Goal: Use online tool/utility: Utilize a website feature to perform a specific function

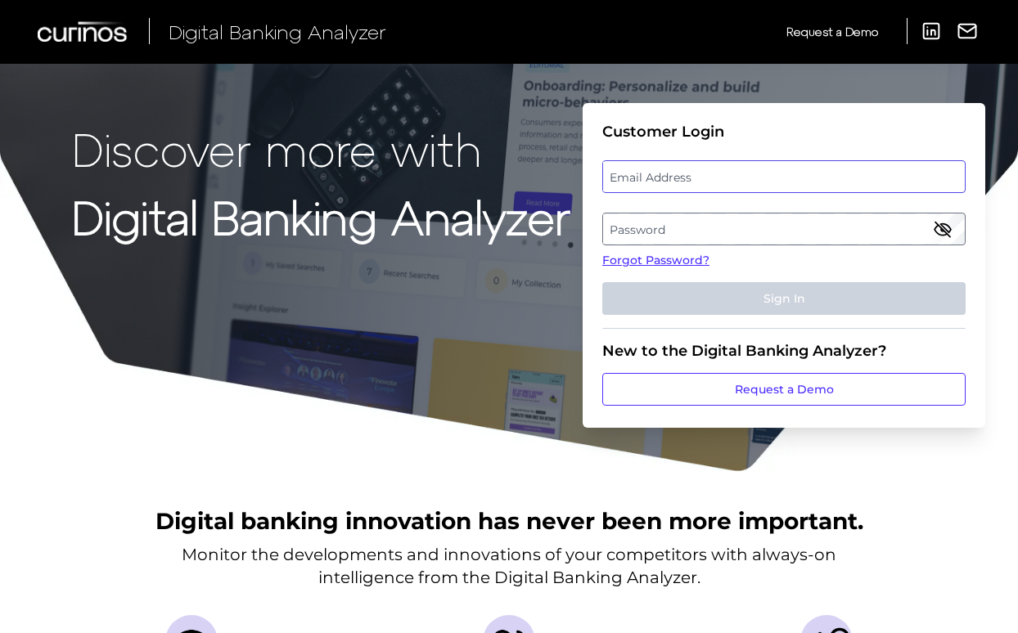
scroll to position [2, 0]
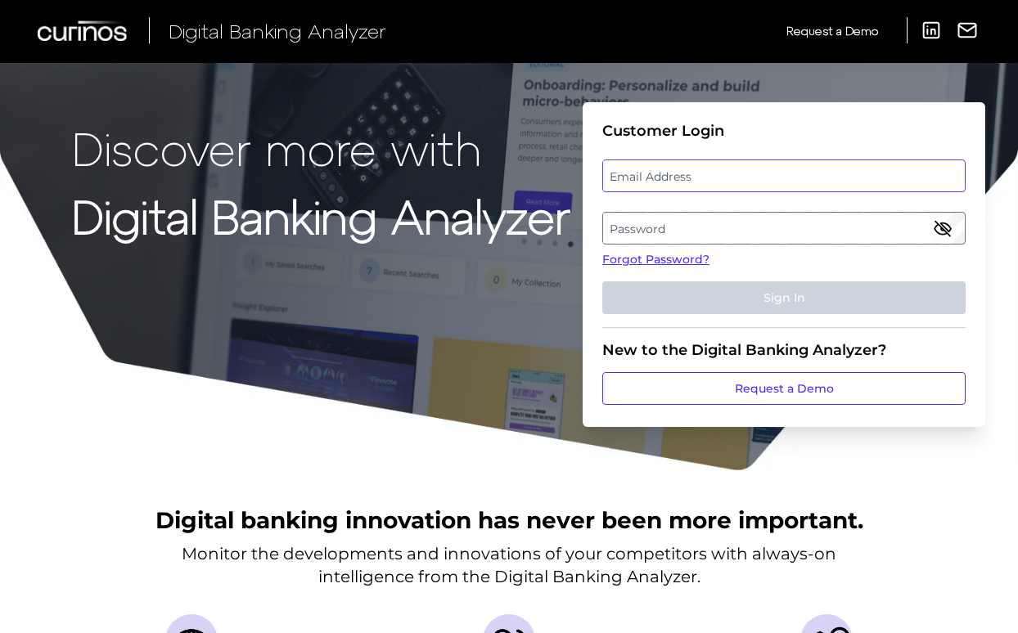
type input "[EMAIL_ADDRESS][DOMAIN_NAME]"
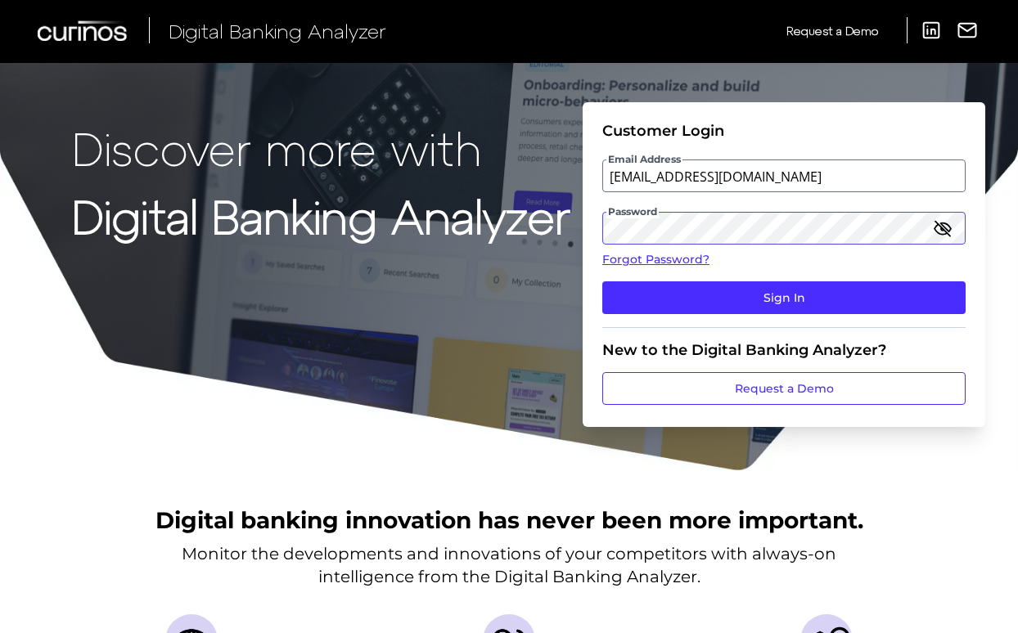
click at [784, 297] on button "Sign In" at bounding box center [783, 297] width 363 height 33
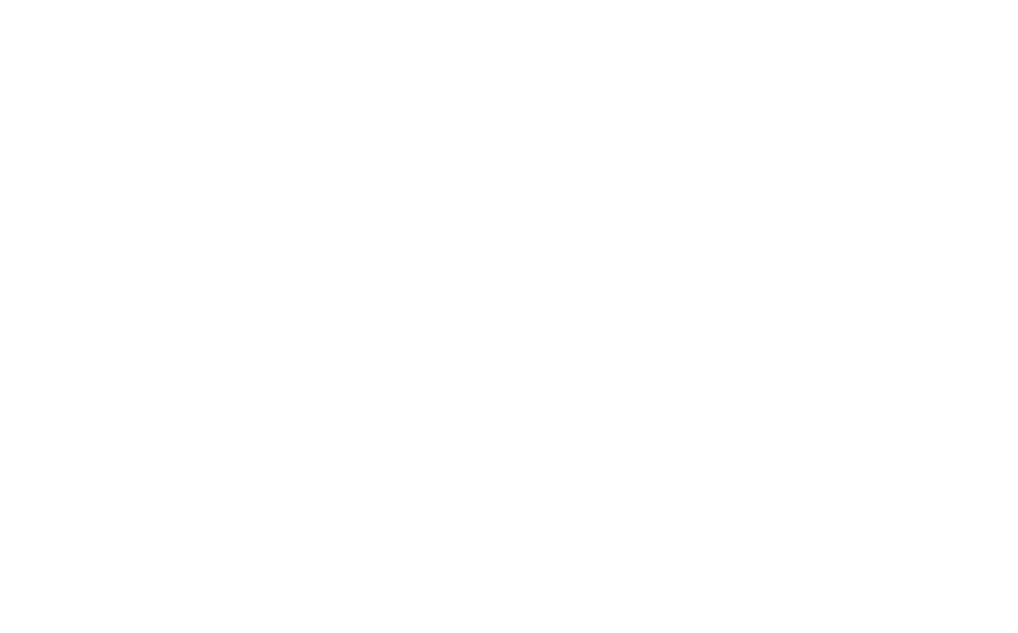
scroll to position [0, 0]
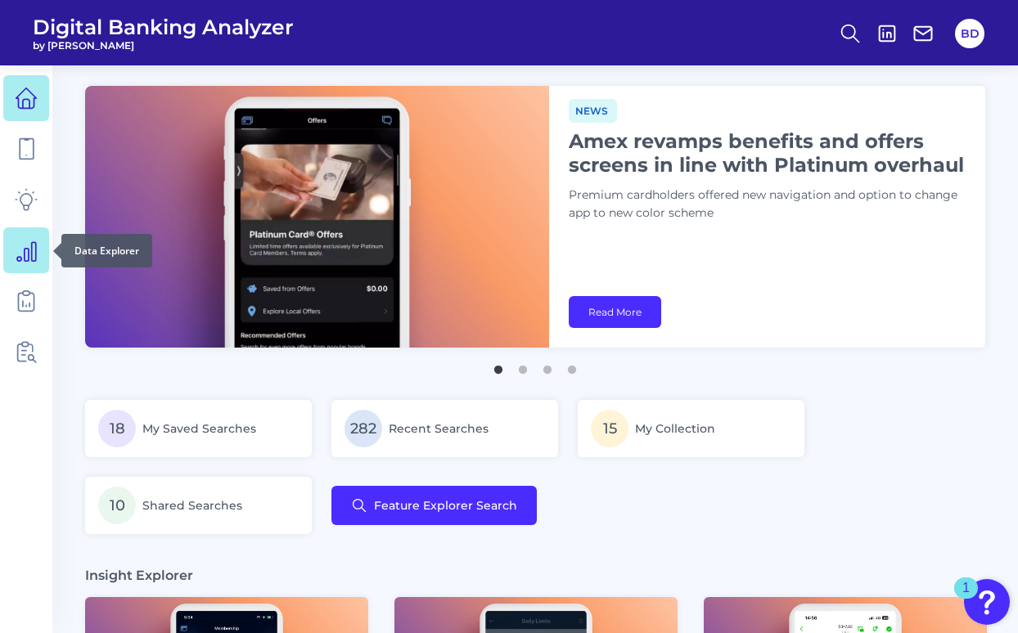
click at [29, 255] on icon at bounding box center [26, 251] width 19 height 19
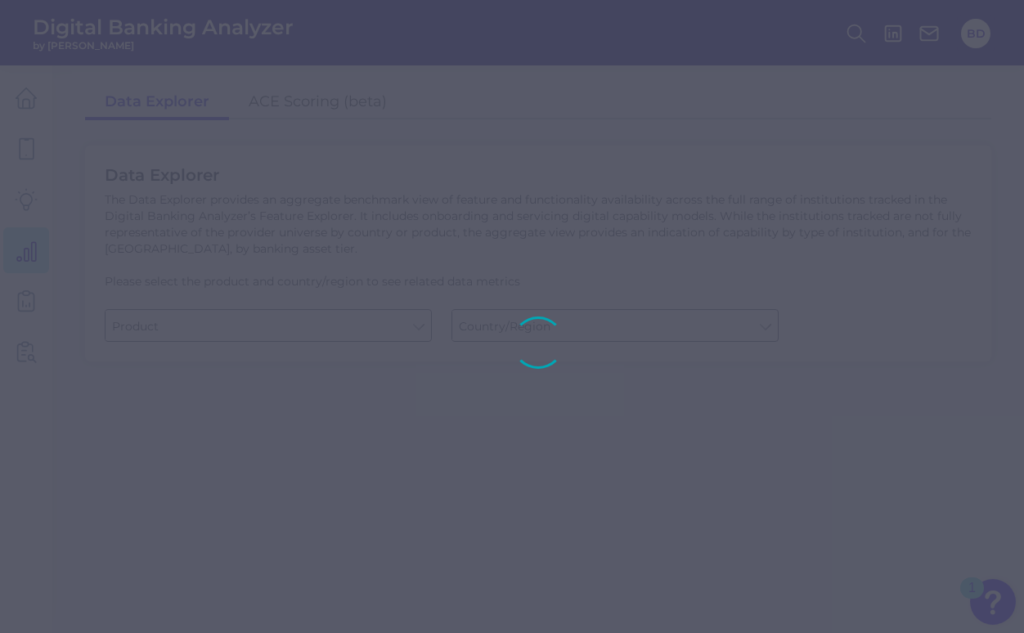
type input "Business Bank Account"
type input "[GEOGRAPHIC_DATA]"
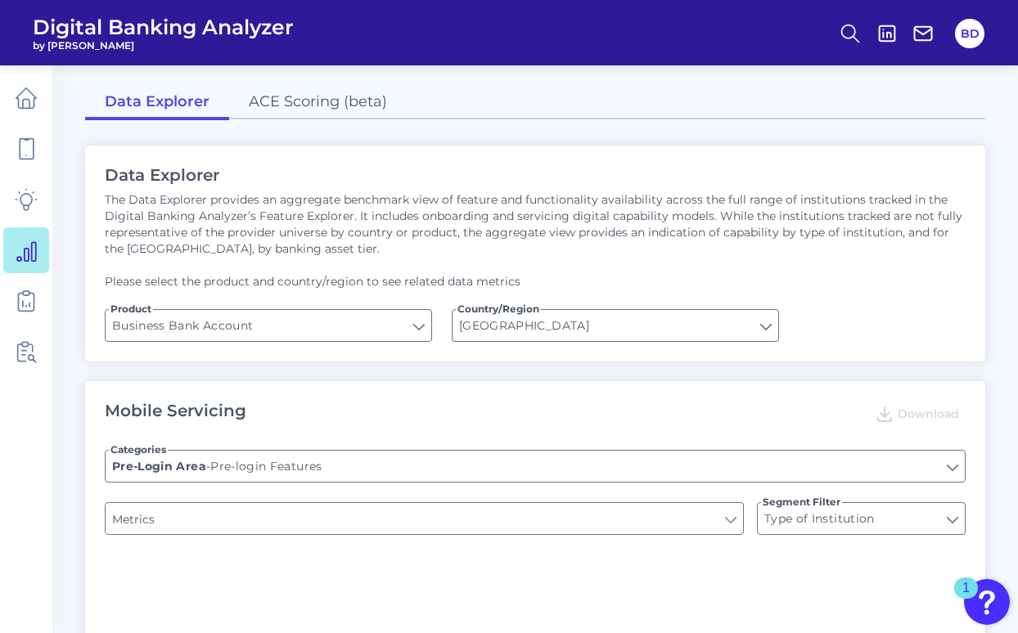
type input "Login"
type input "Can you apply for the PRODUCT as a new to brand customer on ANY digital channel?"
type input "Does it offer third-party single sign on?"
type input "Upon opening the app are users immediately prompted to use Touch/Face ID to log…"
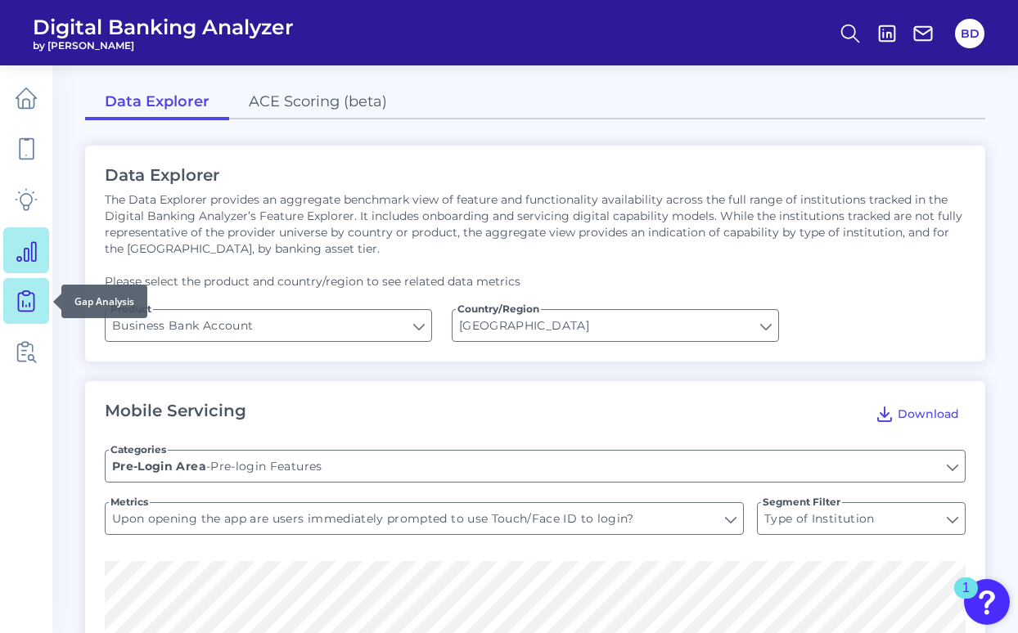
click at [29, 294] on icon at bounding box center [26, 299] width 7 height 16
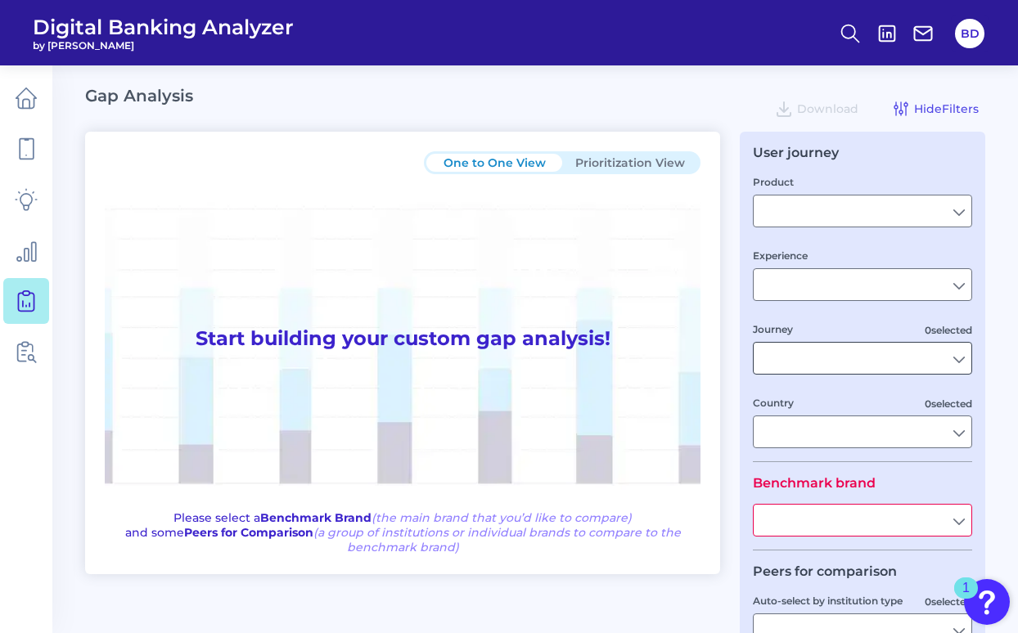
type input "Checking / Current Account"
type input "Mobile Servicing"
type input "Pre-Login Area, New Customer Onboarding, Login & Authentication, Accounts and t…"
type input "[GEOGRAPHIC_DATA]"
type input "All Select individual brands"
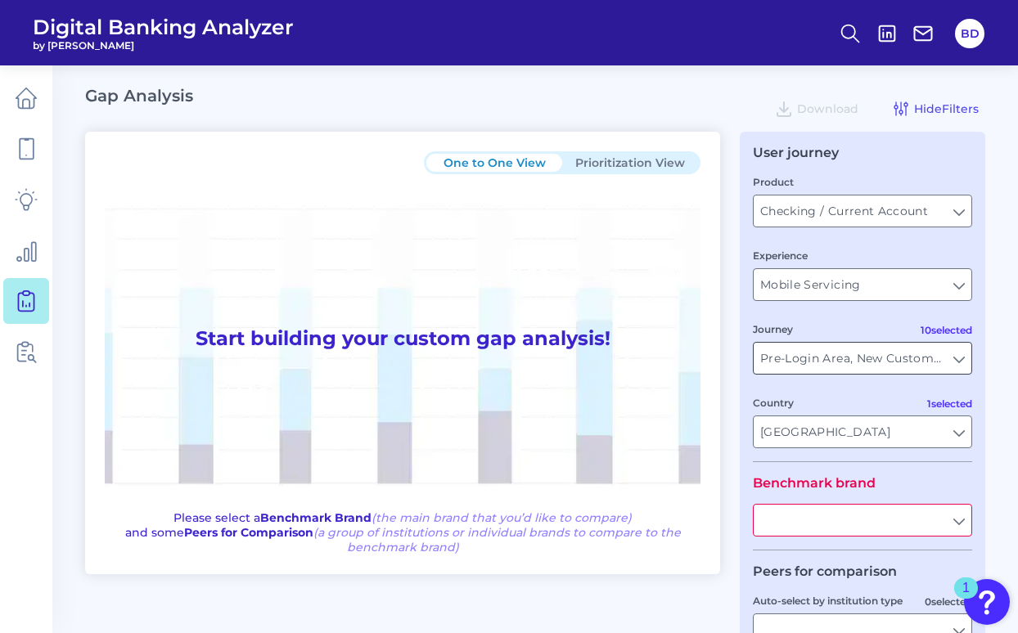
type input "All Journeys"
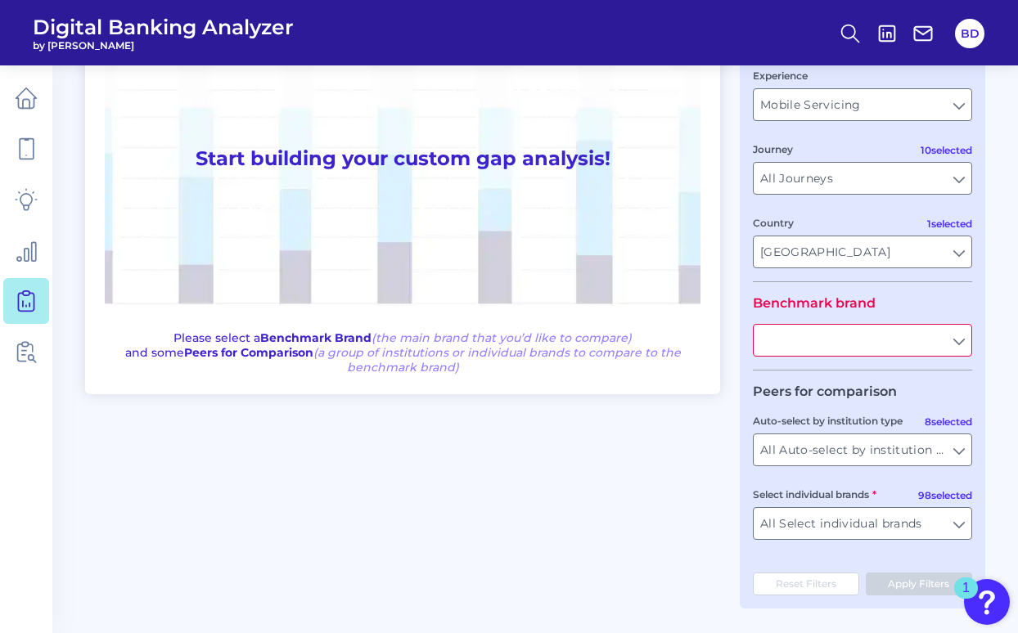
scroll to position [182, 0]
click at [964, 347] on input "text" at bounding box center [862, 340] width 218 height 31
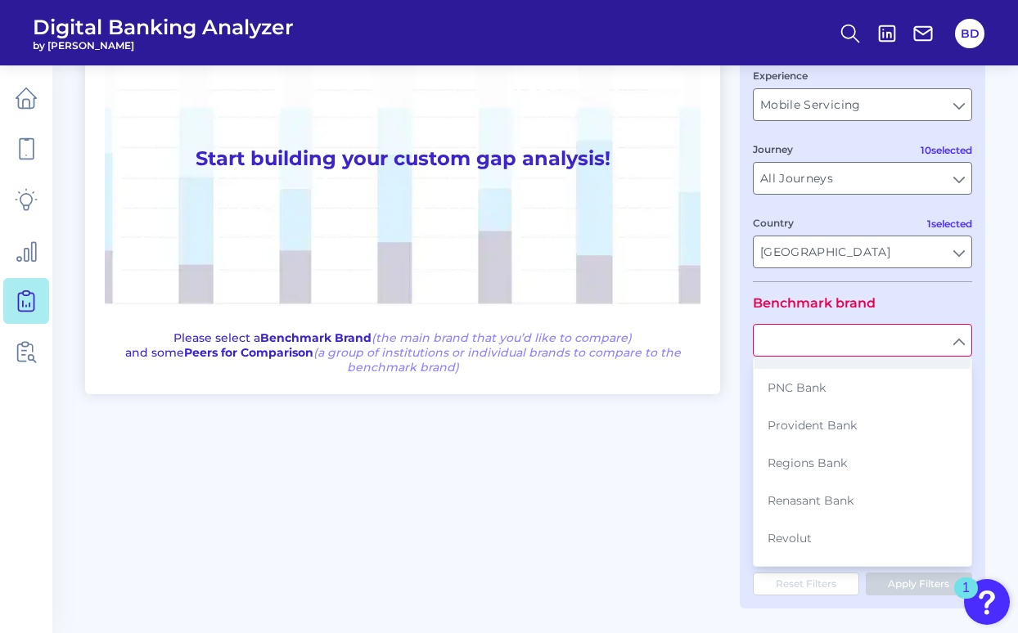
scroll to position [2379, 0]
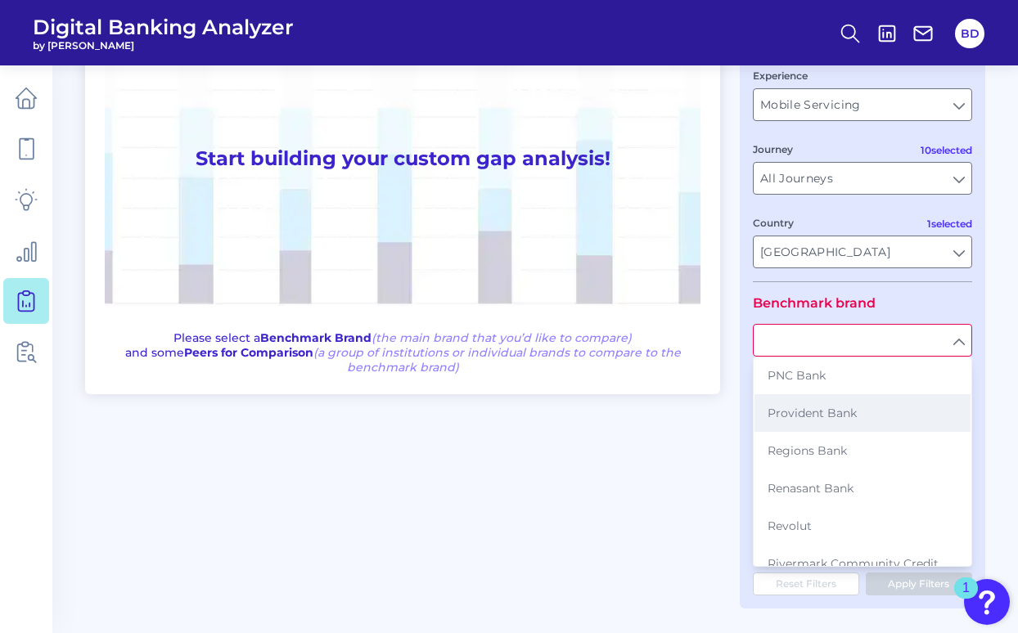
click at [840, 420] on span "Provident Bank" at bounding box center [811, 413] width 89 height 15
type input "Provident Bank"
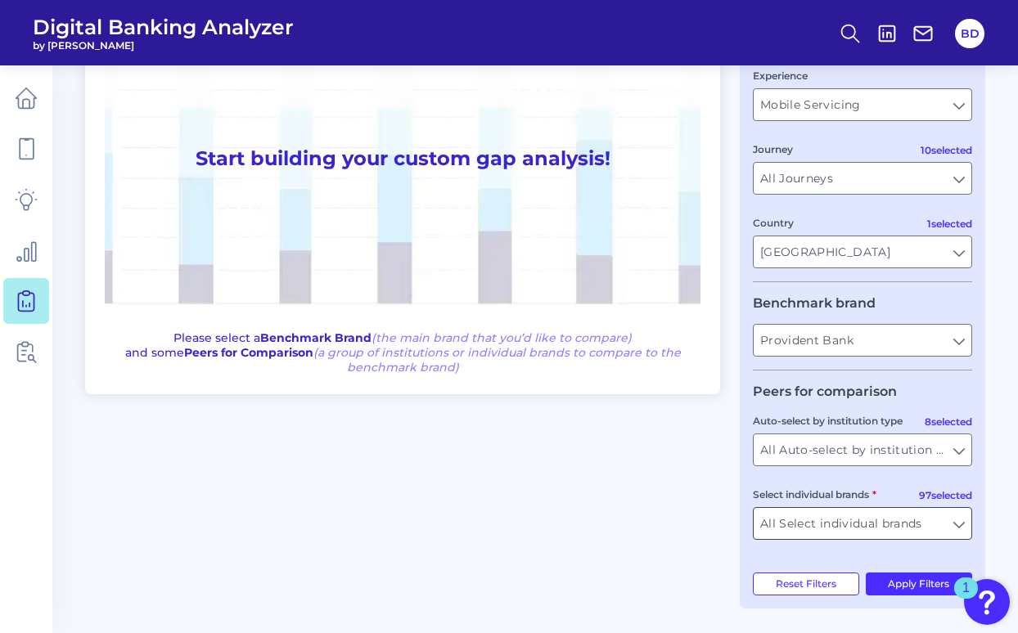
click at [959, 519] on input "All Select individual brands" at bounding box center [862, 523] width 218 height 31
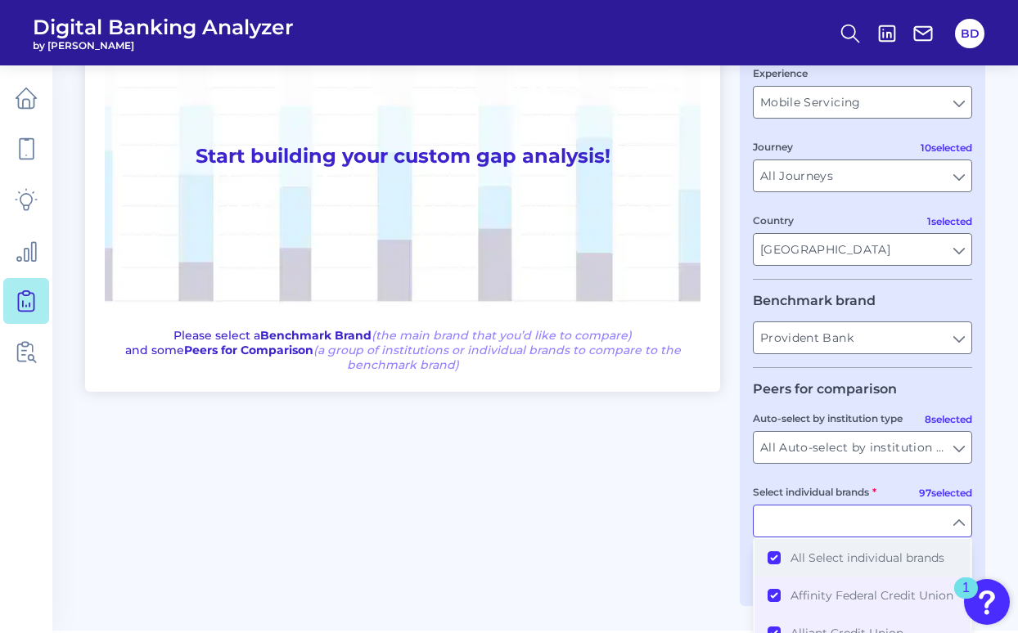
scroll to position [182, 0]
click at [769, 557] on button "All Select individual brands" at bounding box center [862, 559] width 216 height 38
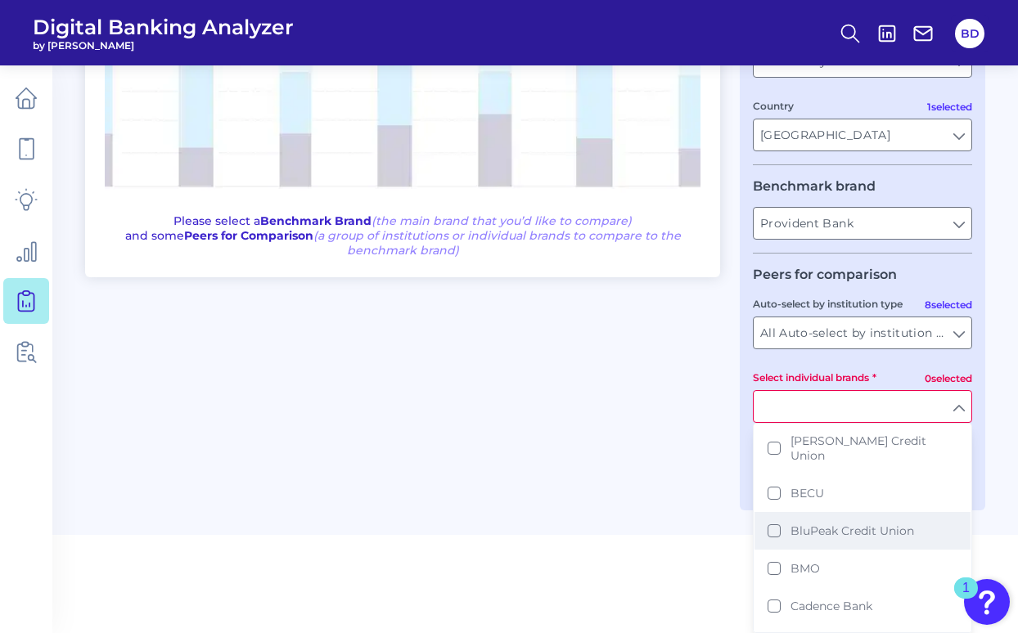
scroll to position [455, 0]
click at [771, 542] on button "BluPeak Credit Union" at bounding box center [862, 530] width 216 height 38
click at [614, 507] on main "Gap Analysis Download Hide Filters One to One View Prioritization View Start bu…" at bounding box center [509, 109] width 1018 height 813
type input "BluPeak Credit Union"
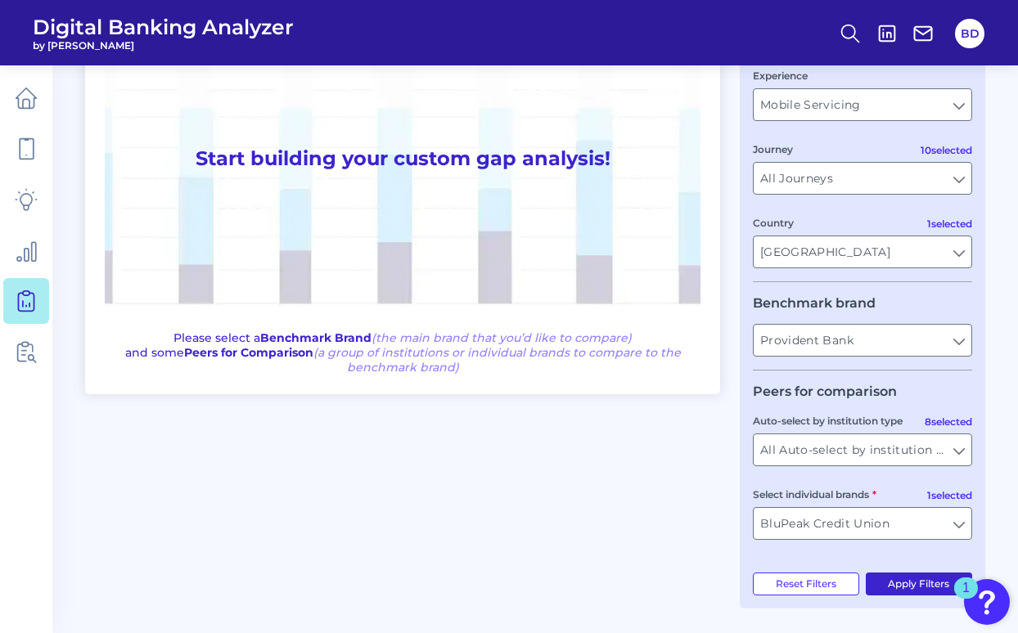
click at [884, 583] on button "Apply Filters" at bounding box center [918, 584] width 107 height 23
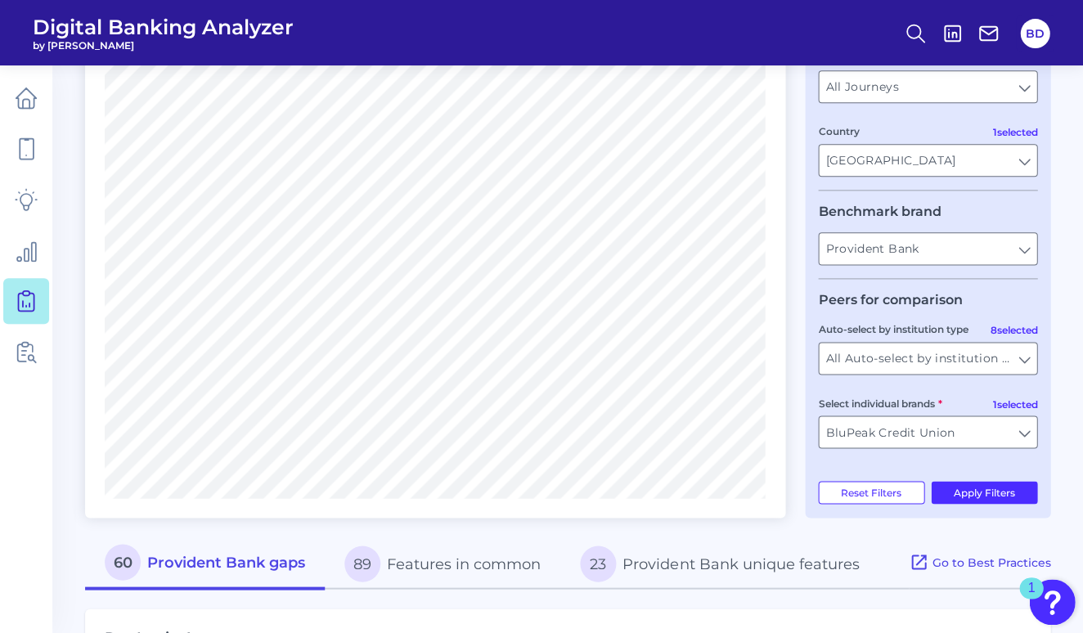
scroll to position [272, 0]
click at [1023, 35] on button "BD" at bounding box center [1034, 33] width 29 height 29
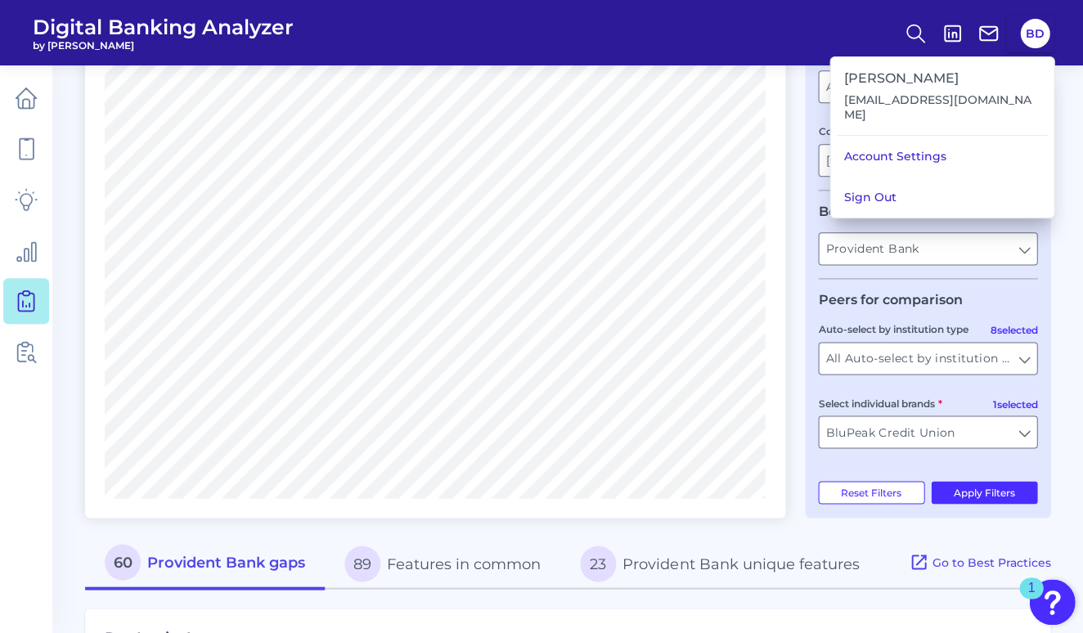
click at [955, 182] on button "Sign Out" at bounding box center [941, 197] width 223 height 41
